Goal: Task Accomplishment & Management: Use online tool/utility

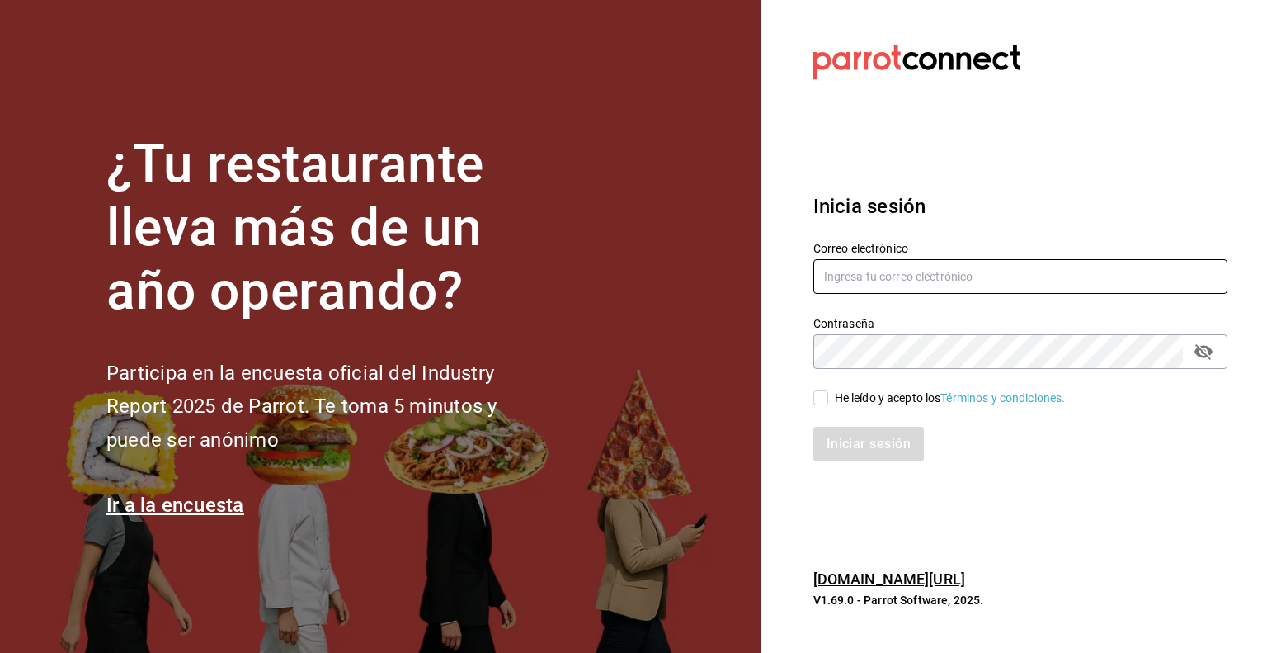
type input "[EMAIL_ADDRESS][DOMAIN_NAME]"
click at [825, 402] on input "He leído y acepto los Términos y condiciones." at bounding box center [821, 397] width 15 height 15
checkbox input "true"
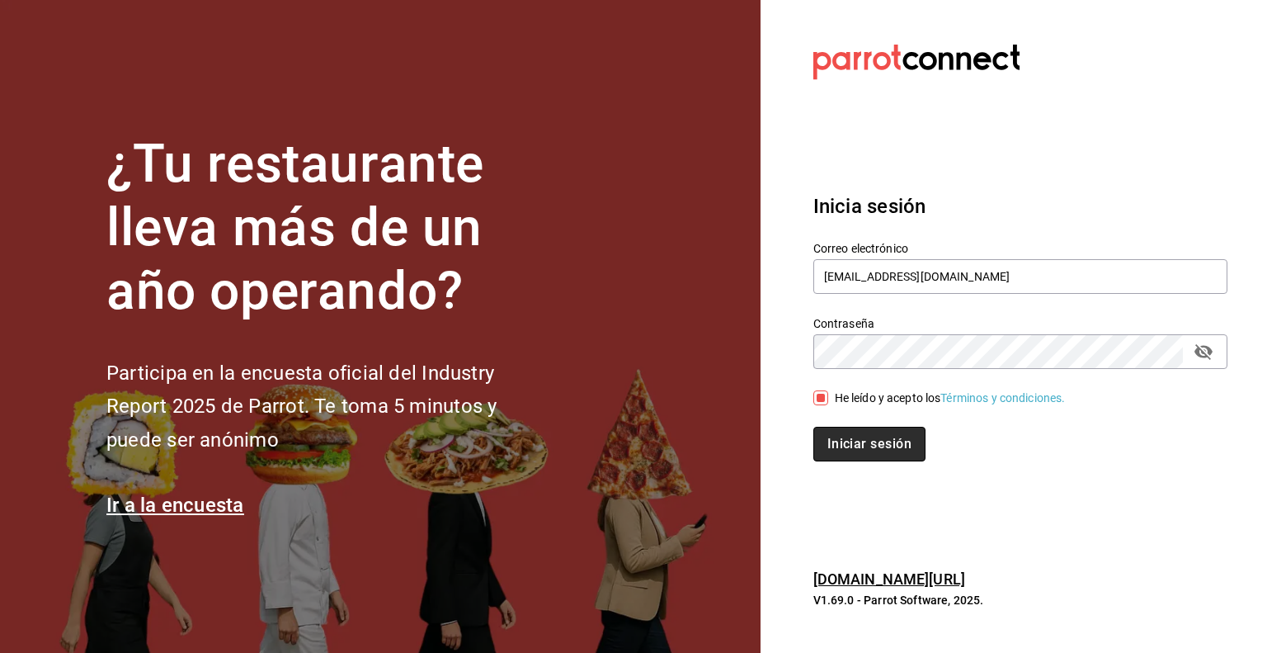
click at [875, 448] on button "Iniciar sesión" at bounding box center [870, 444] width 112 height 35
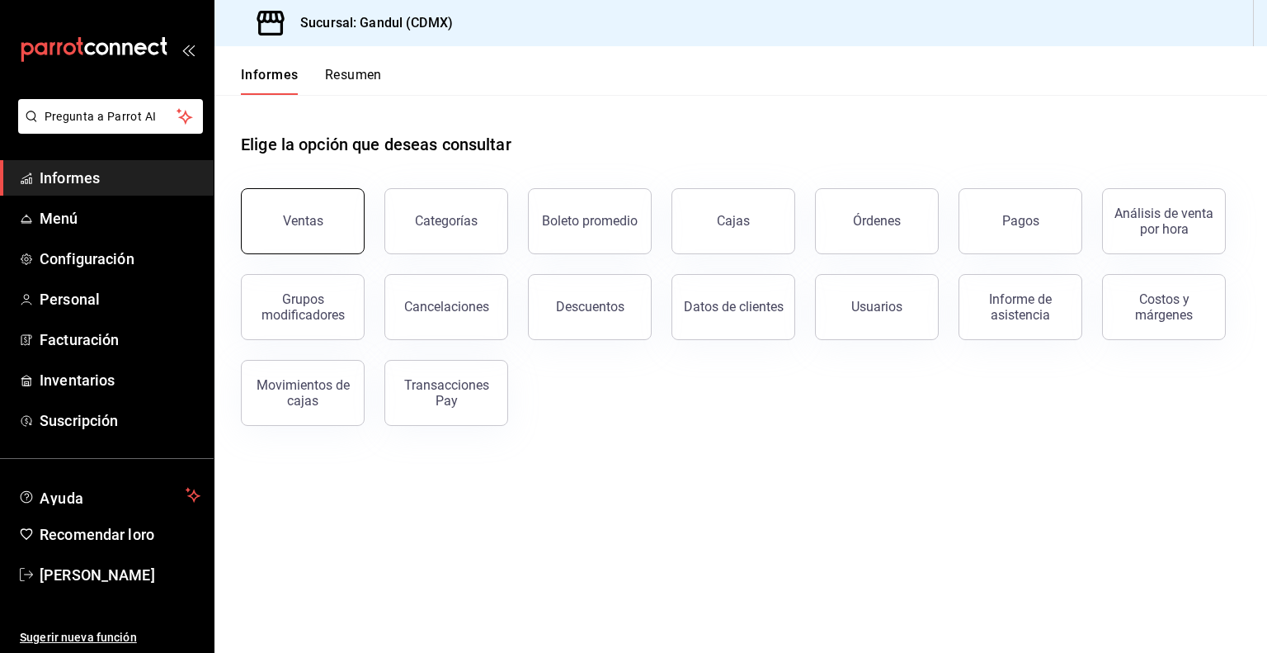
click at [299, 209] on button "Ventas" at bounding box center [303, 221] width 124 height 66
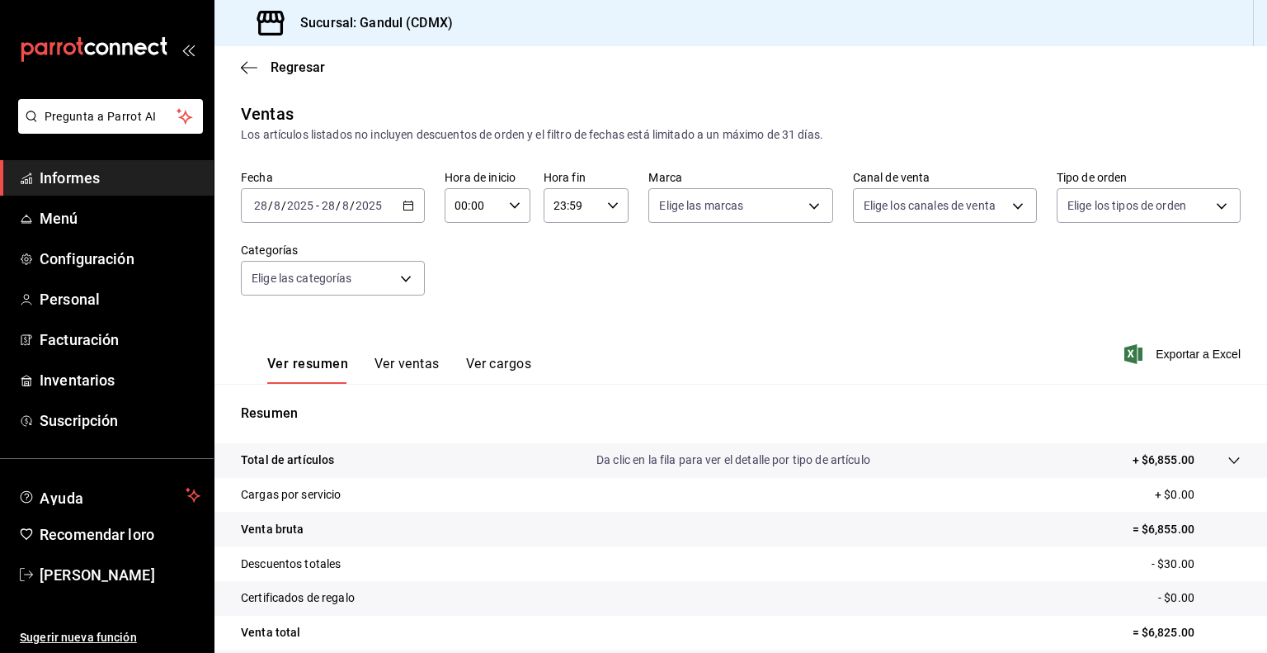
click at [404, 204] on icon "button" at bounding box center [409, 206] width 12 height 12
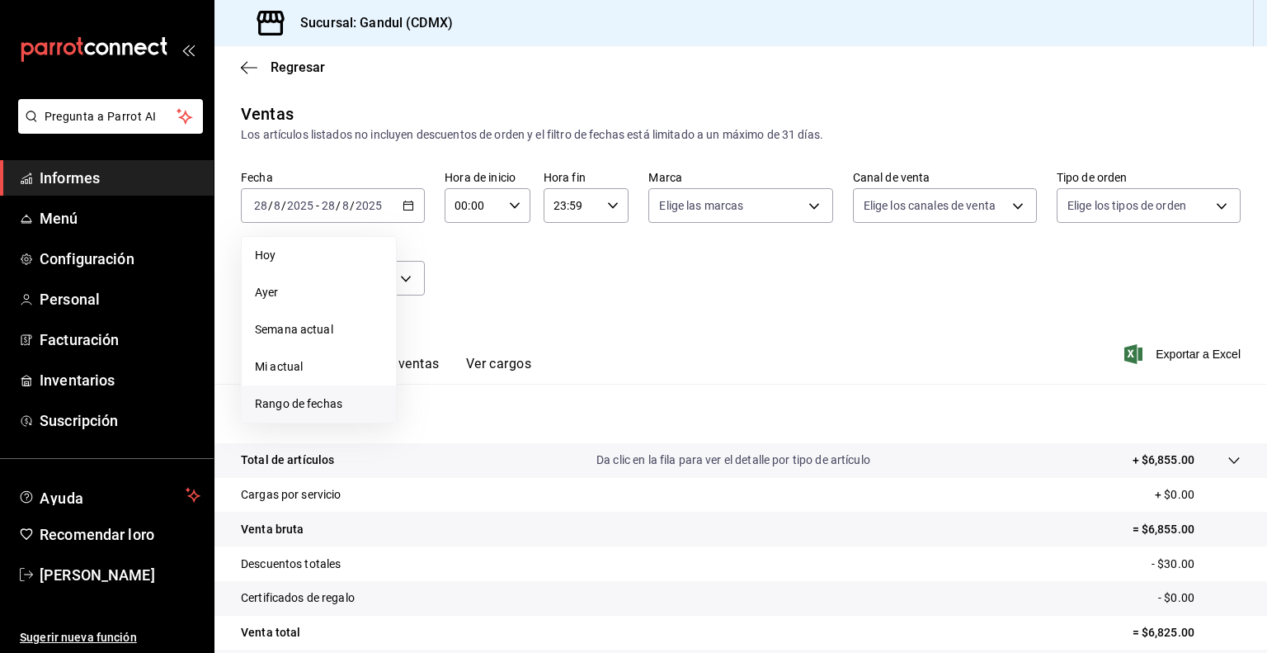
click at [306, 414] on li "Rango de fechas" at bounding box center [319, 403] width 154 height 37
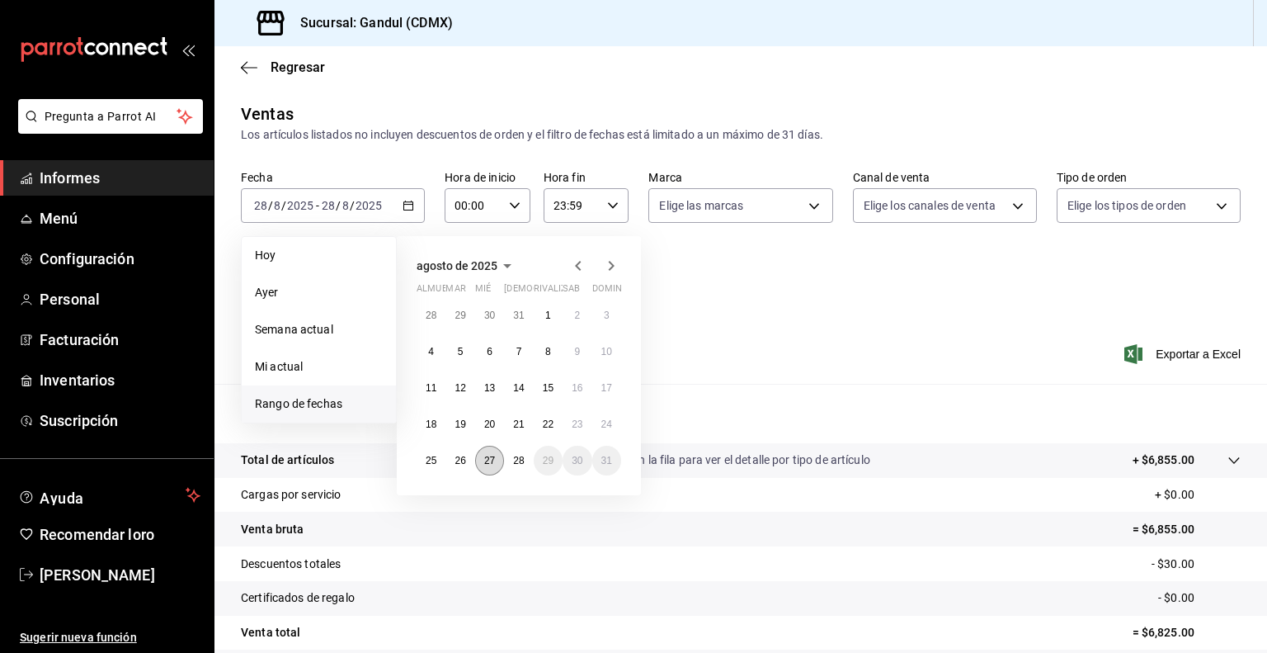
click at [492, 458] on font "27" at bounding box center [489, 461] width 11 height 12
click at [536, 313] on button "1" at bounding box center [548, 315] width 29 height 30
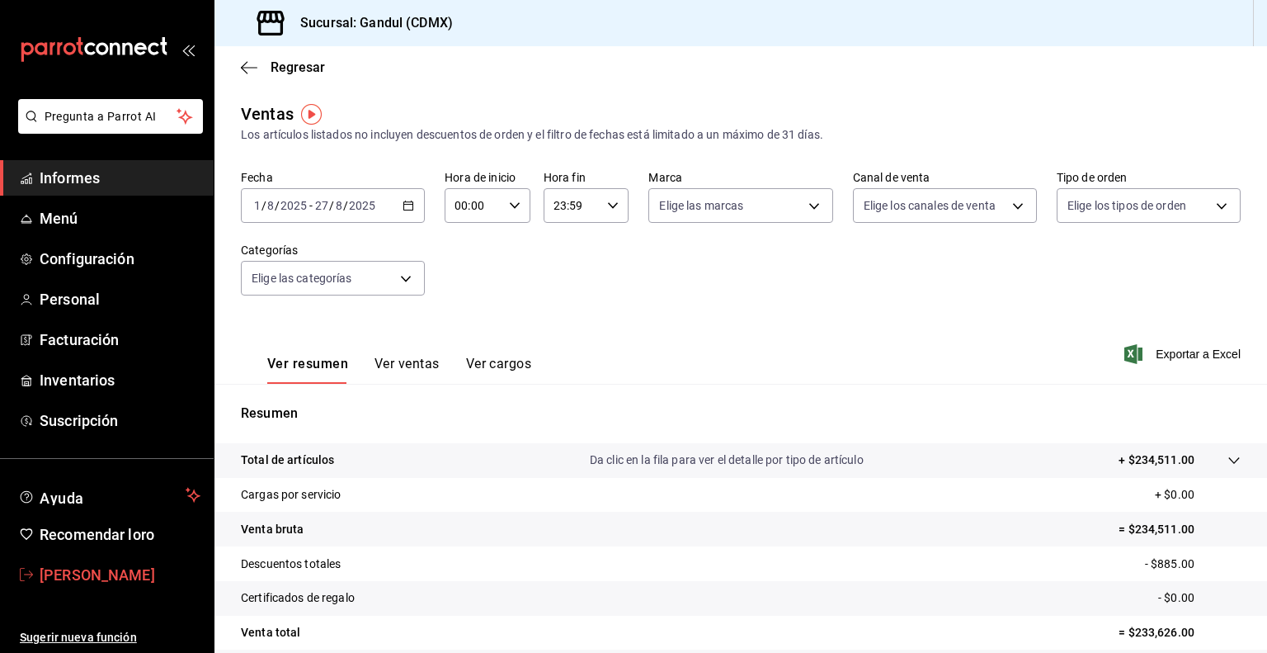
click at [119, 572] on font "[PERSON_NAME]" at bounding box center [98, 574] width 116 height 17
